Goal: Complete application form

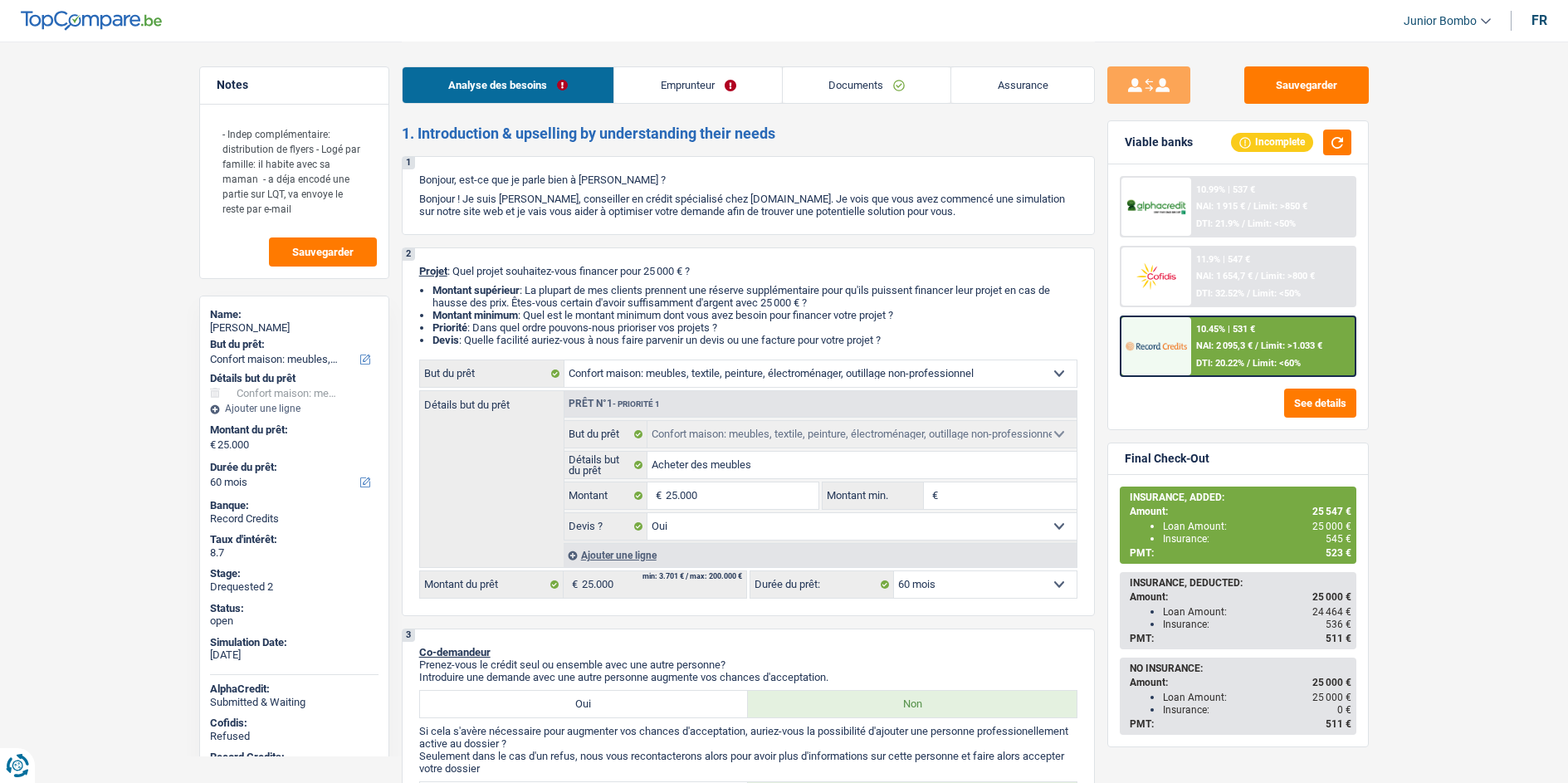
select select "household"
select select "60"
select select "household"
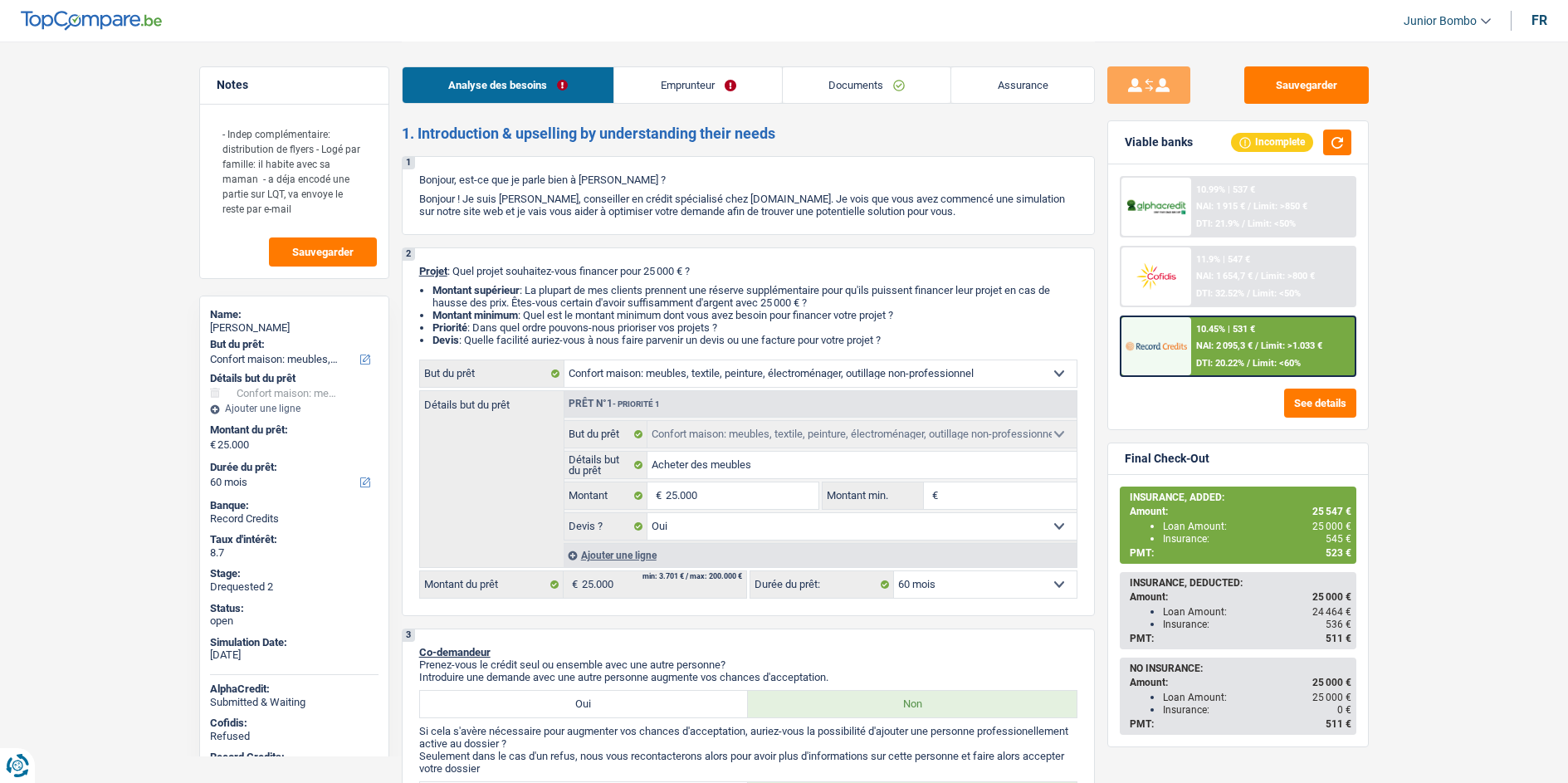
select select "yes"
select select "60"
select select "privateEmployee"
select select "netSalary"
select select "parttimeSelfemployed"
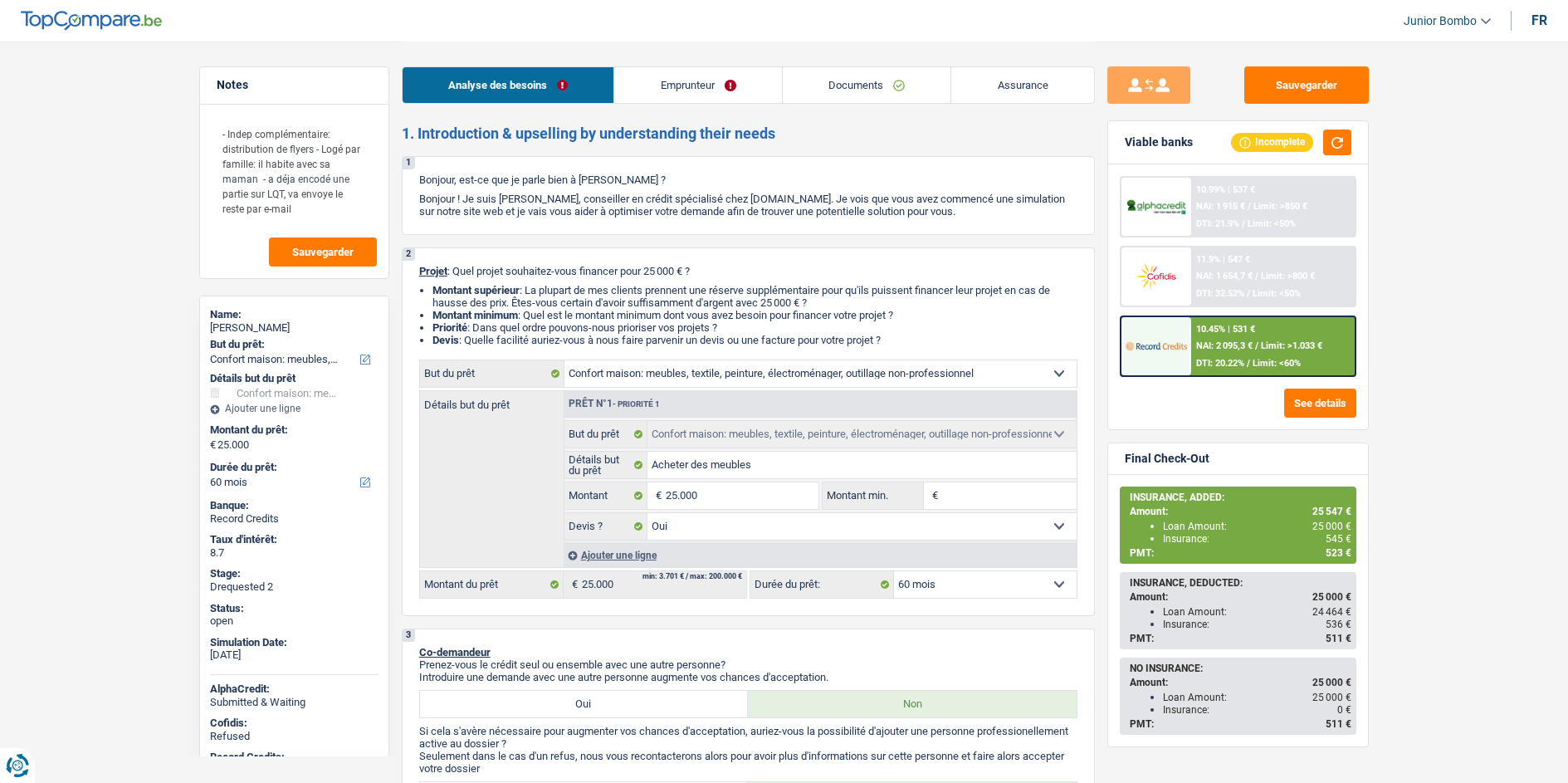
select select "mealVouchers"
select select "liveWithParents"
select select "household"
select select "yes"
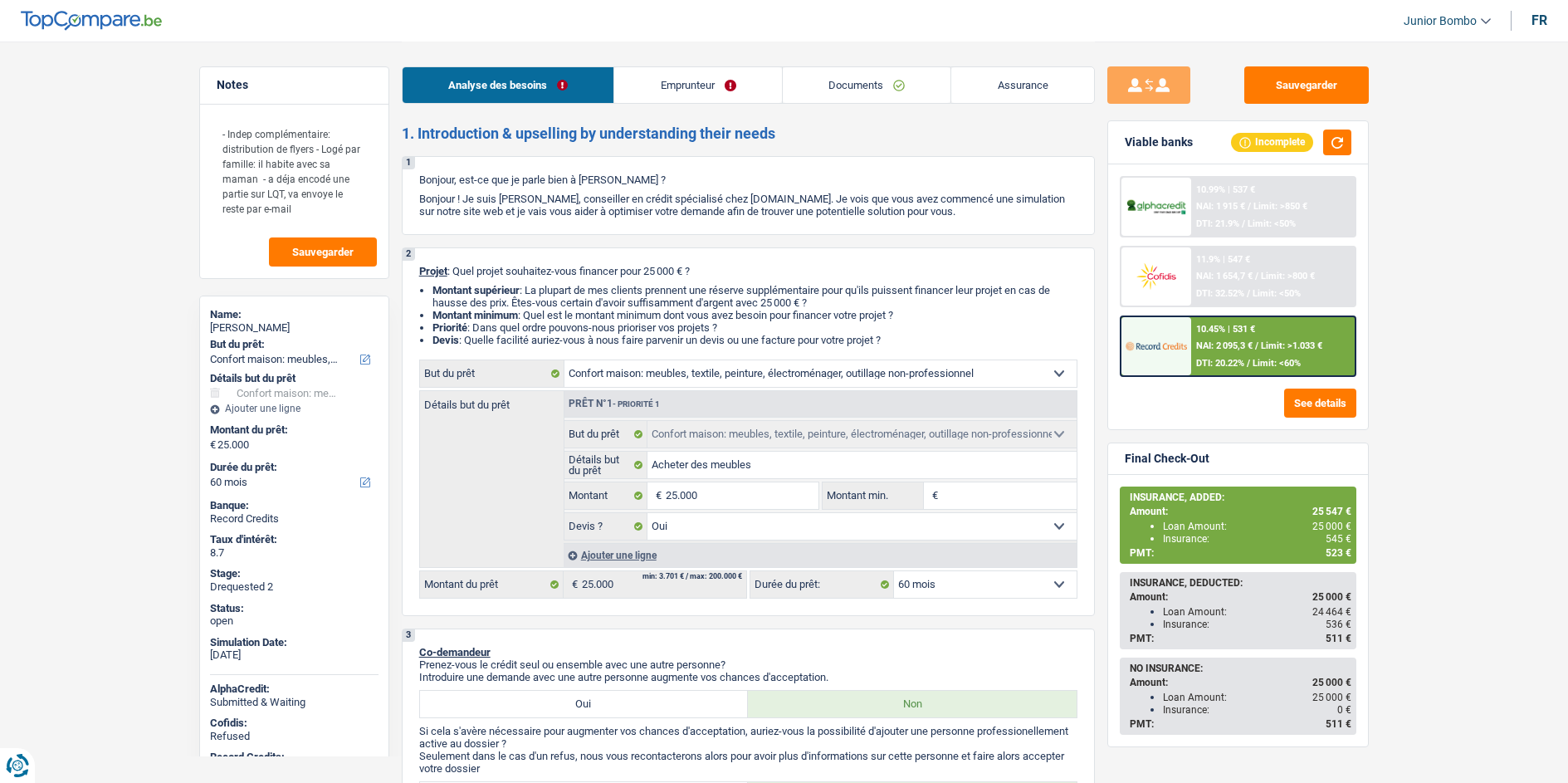
select select "60"
select select "privateEmployee"
select select "netSalary"
select select "parttimeSelfemployed"
select select "mealVouchers"
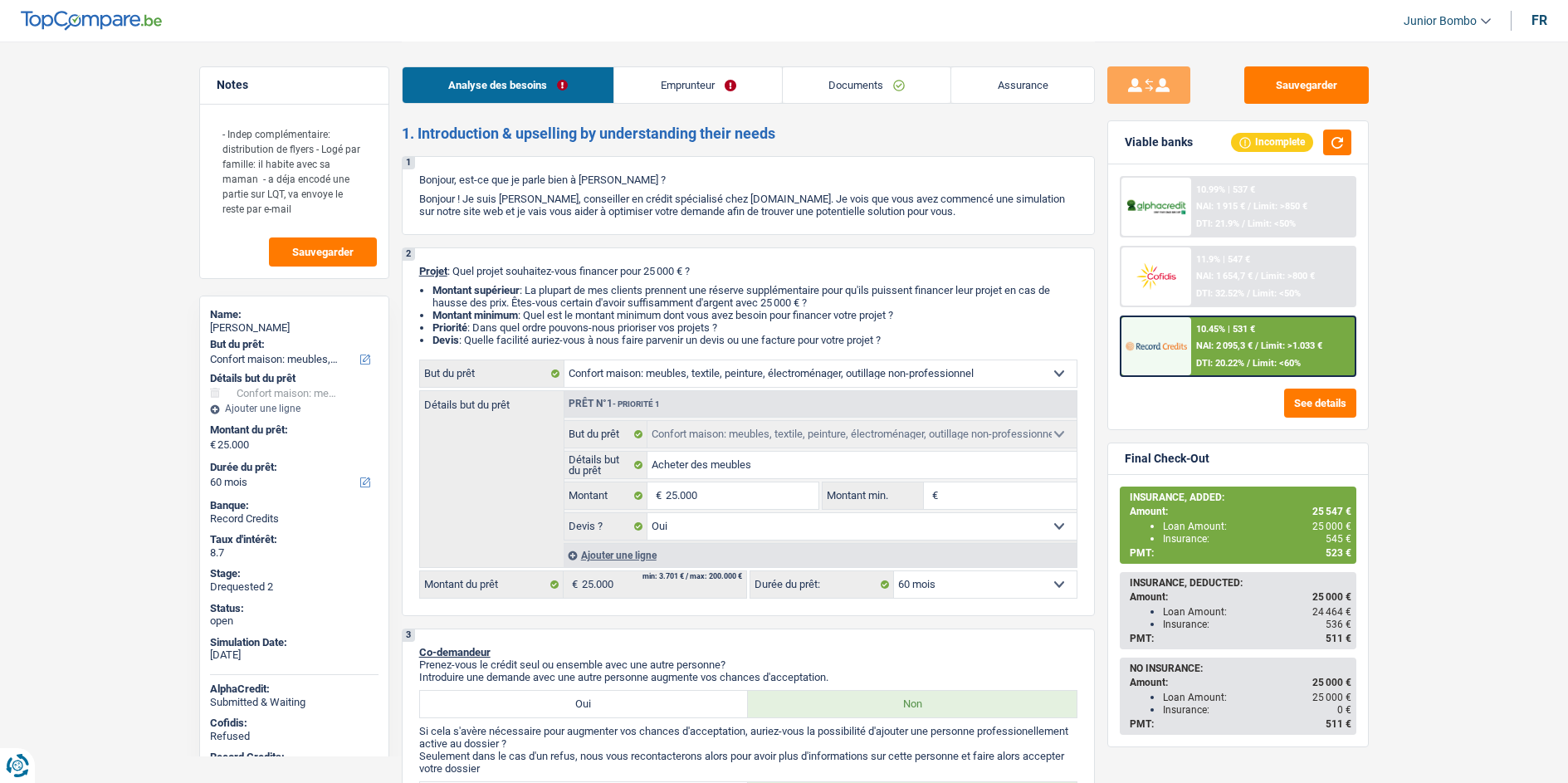
click at [664, 87] on link "Emprunteur" at bounding box center [698, 85] width 168 height 36
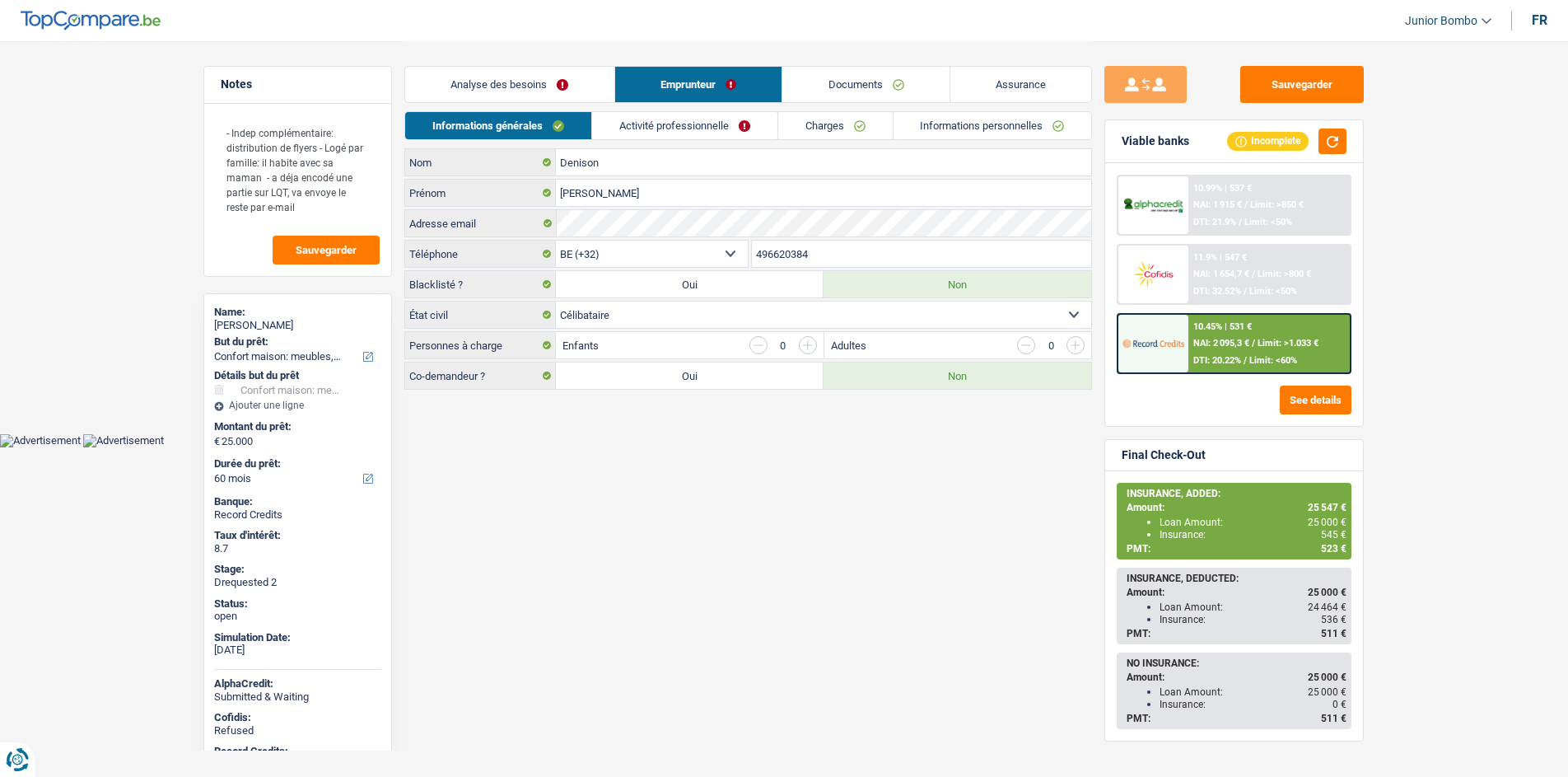
click at [670, 139] on link "Activité professionnelle" at bounding box center [685, 125] width 186 height 27
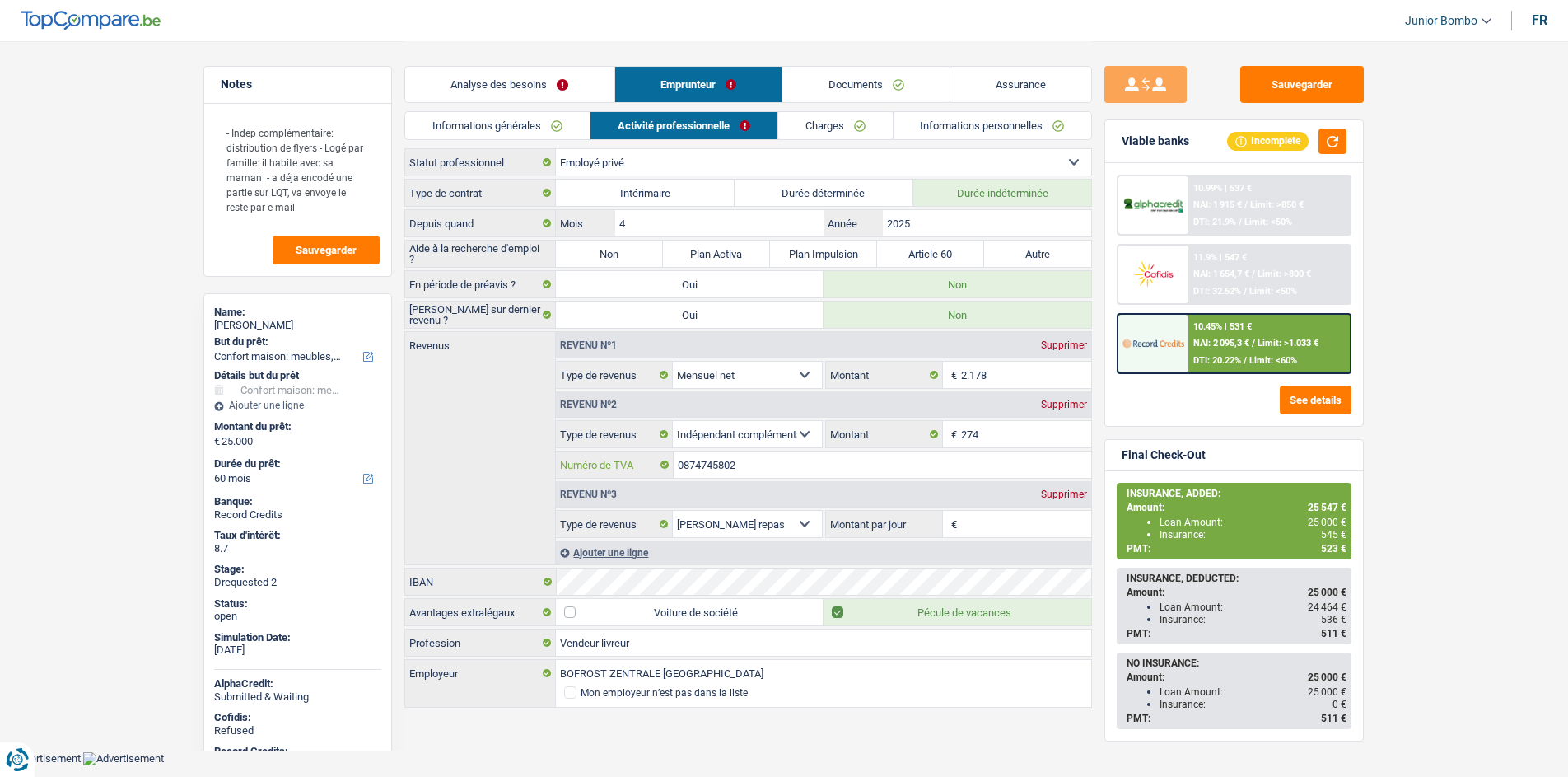
click at [706, 468] on input "0874745802" at bounding box center [882, 464] width 417 height 26
